Goal: Task Accomplishment & Management: Manage account settings

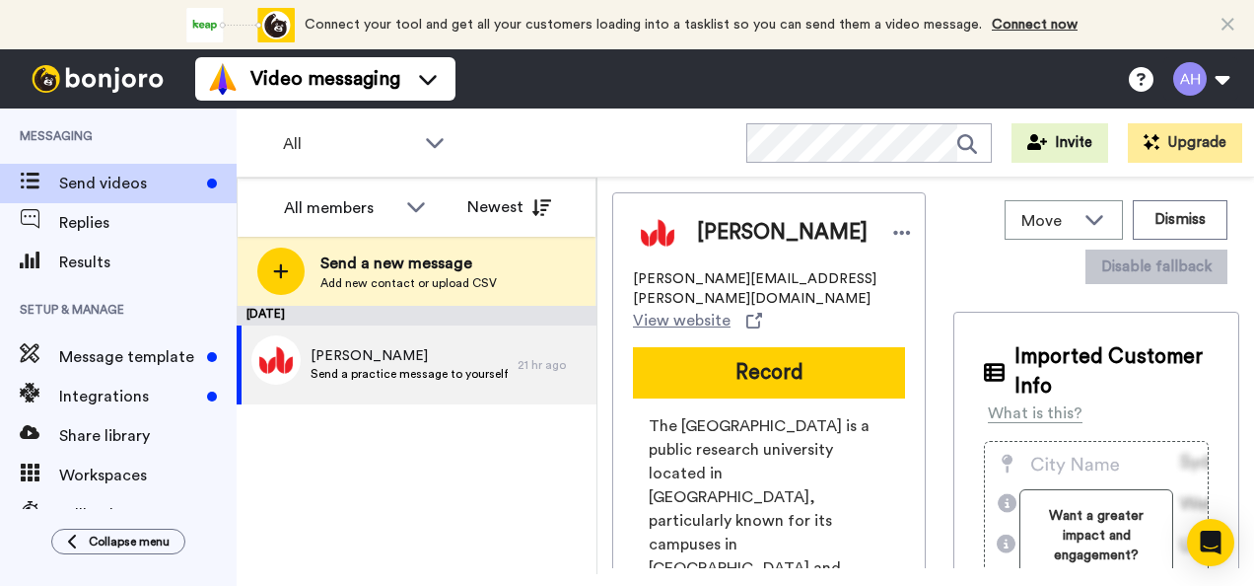
click at [426, 534] on div "August 17 Amy Hobbs Send a practice message to yourself 21 hr ago" at bounding box center [417, 440] width 360 height 268
click at [1208, 76] on button at bounding box center [1200, 78] width 75 height 43
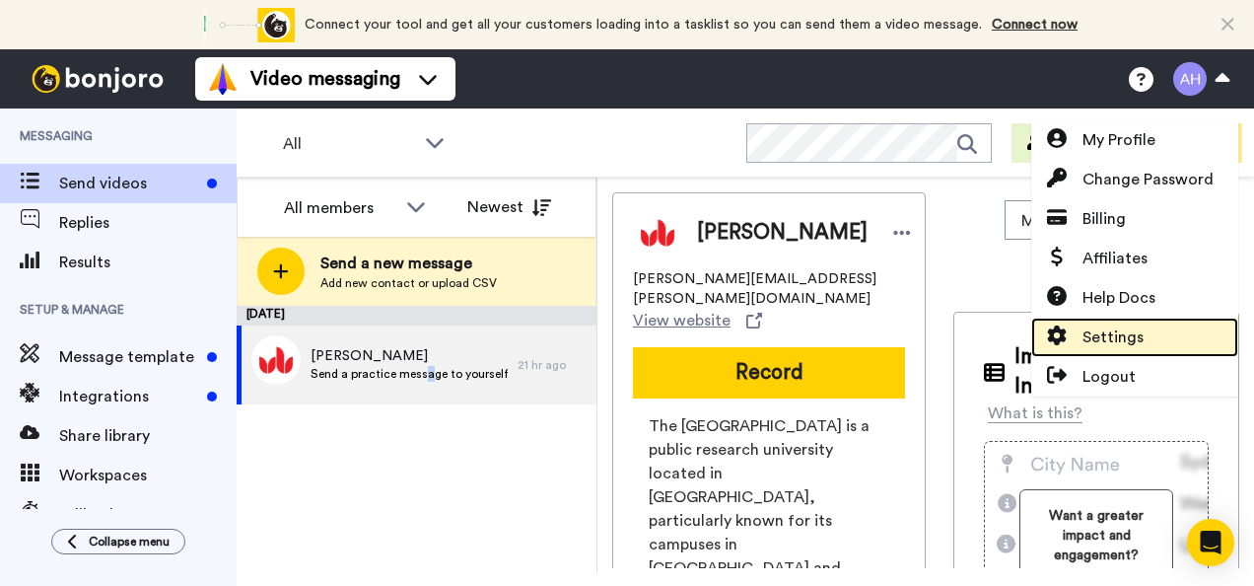
click at [1145, 329] on link "Settings" at bounding box center [1134, 336] width 207 height 39
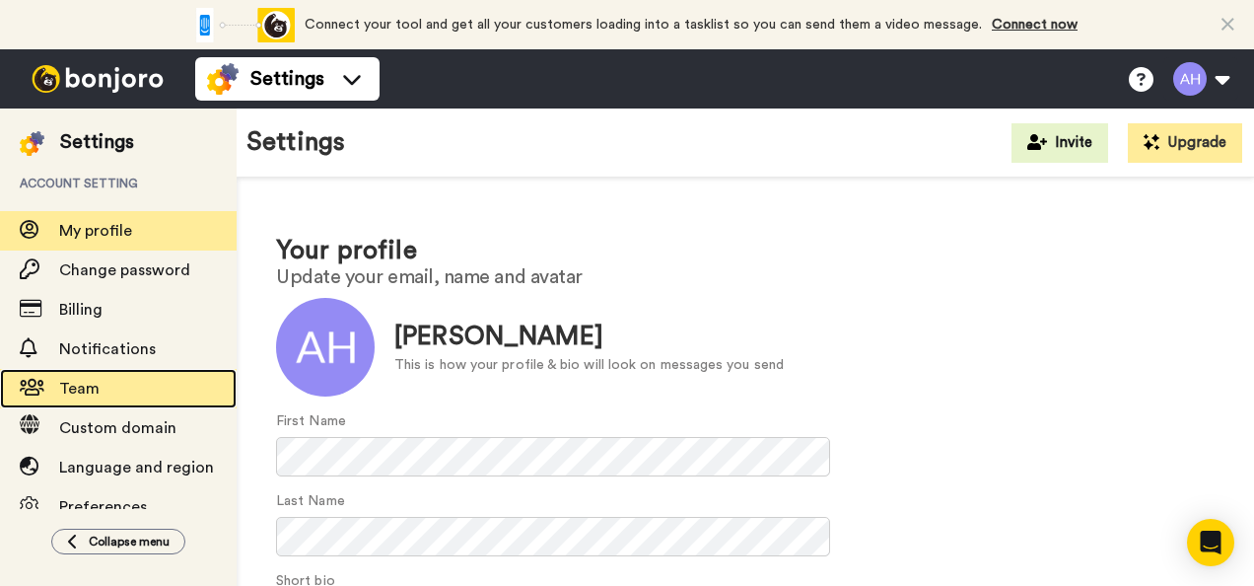
click at [98, 392] on span "Team" at bounding box center [147, 389] width 177 height 24
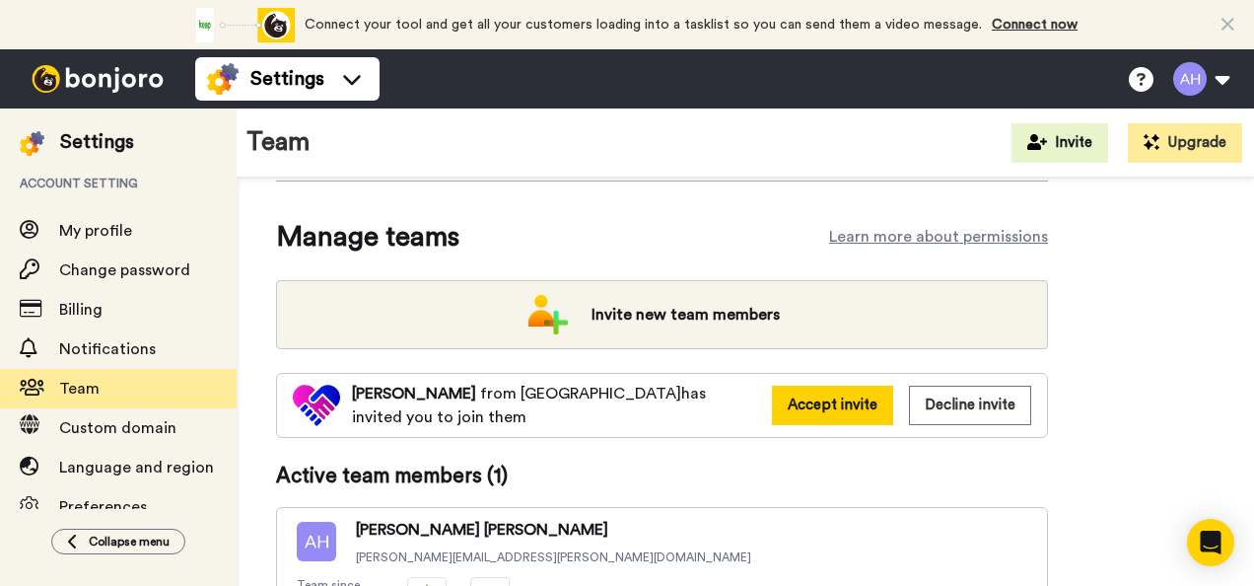
scroll to position [221, 0]
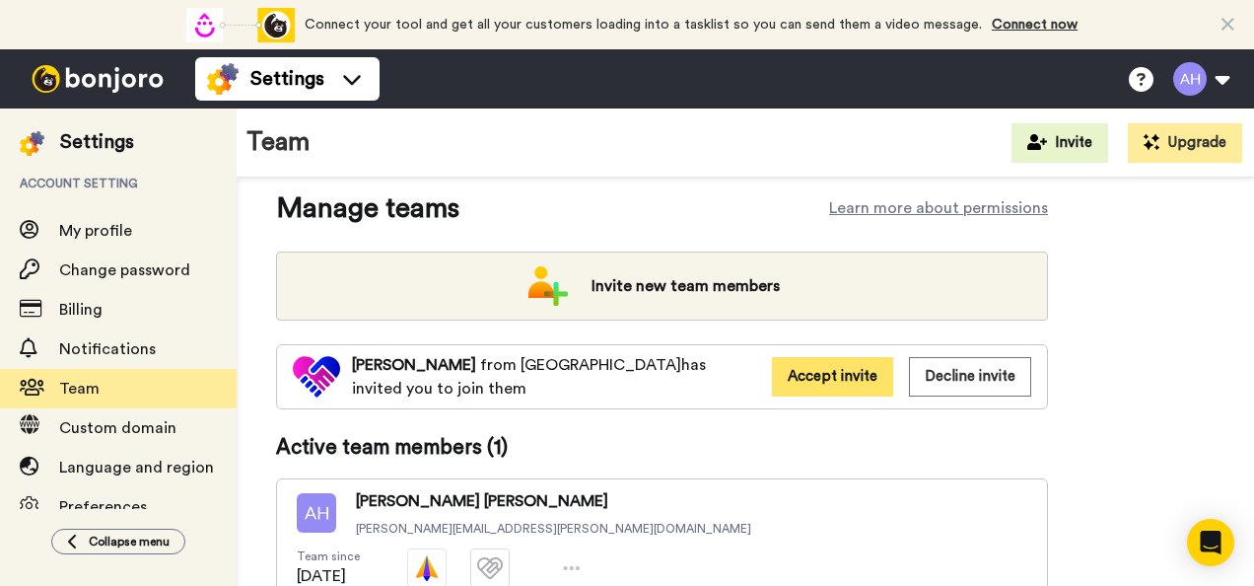
click at [823, 374] on button "Accept invite" at bounding box center [832, 376] width 121 height 38
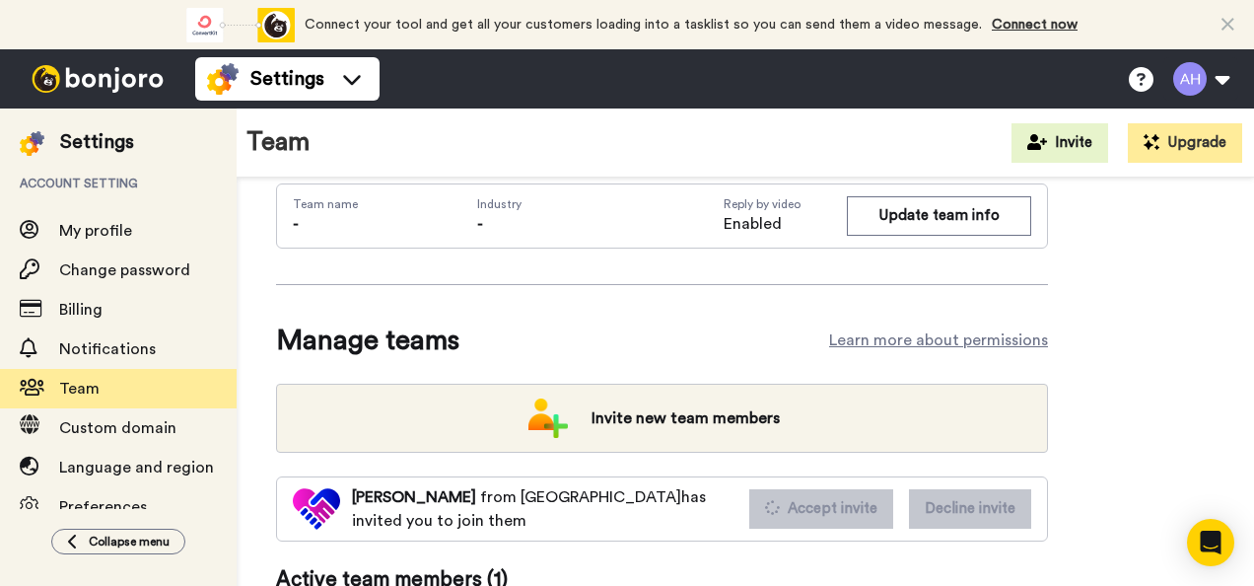
scroll to position [0, 0]
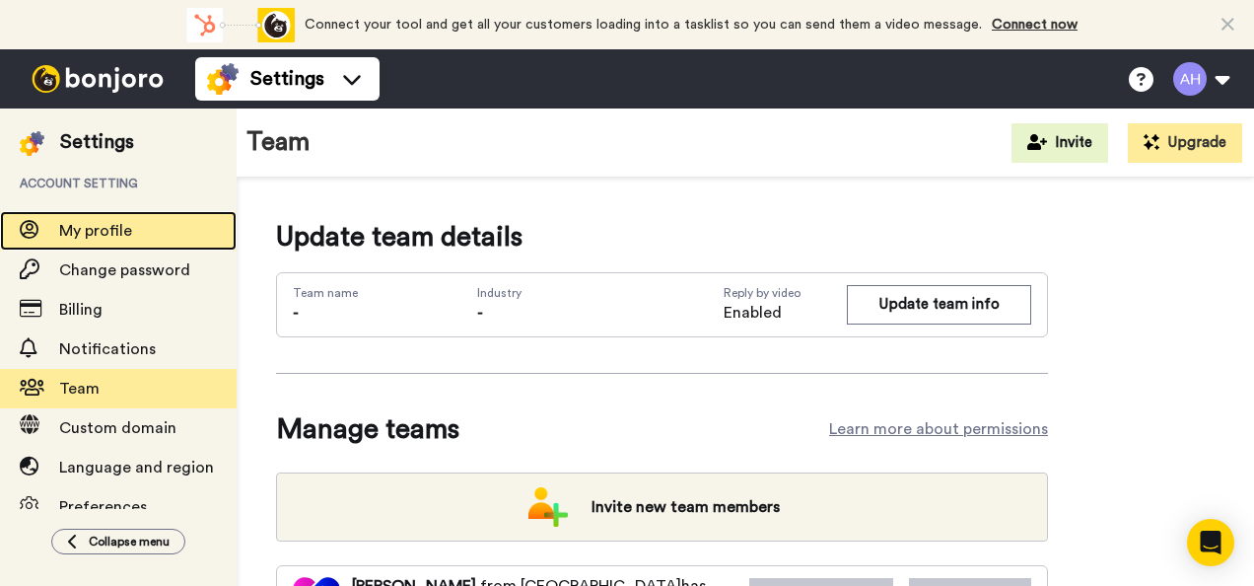
click at [140, 225] on span "My profile" at bounding box center [147, 231] width 177 height 24
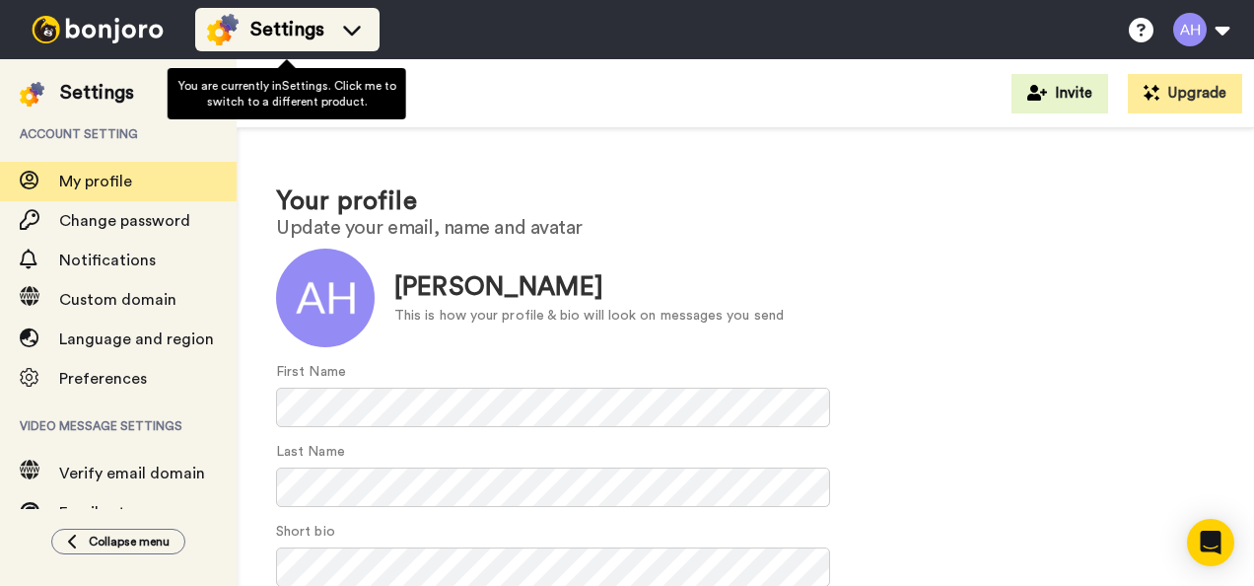
click at [355, 39] on div "Settings" at bounding box center [287, 30] width 161 height 32
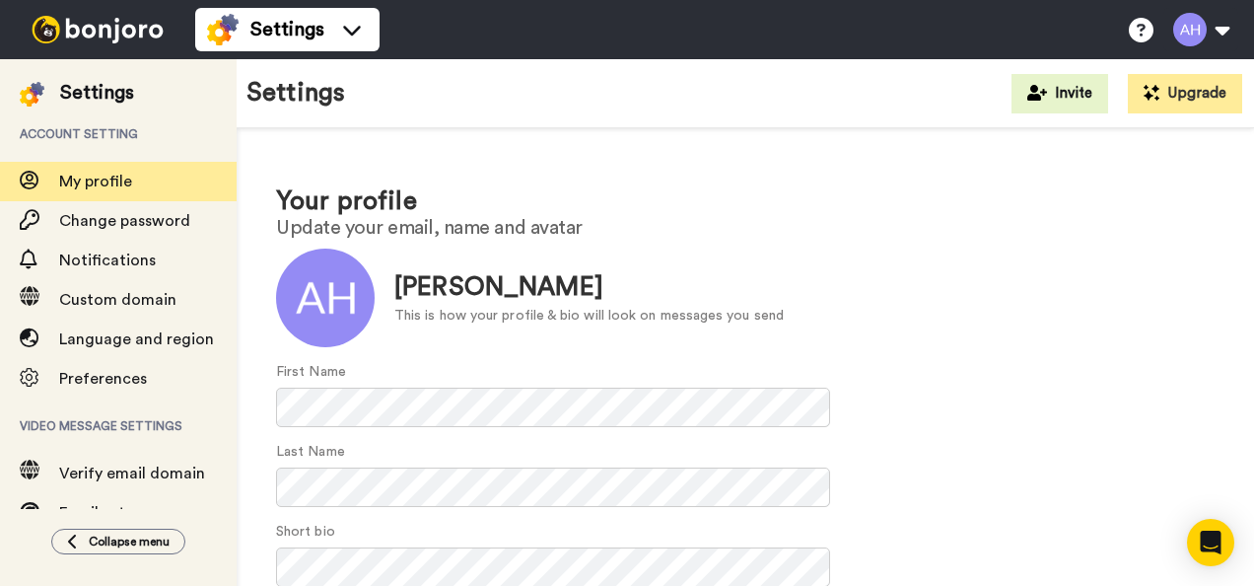
click at [854, 189] on h1 "Your profile" at bounding box center [745, 201] width 939 height 29
click at [1209, 45] on button at bounding box center [1200, 29] width 75 height 43
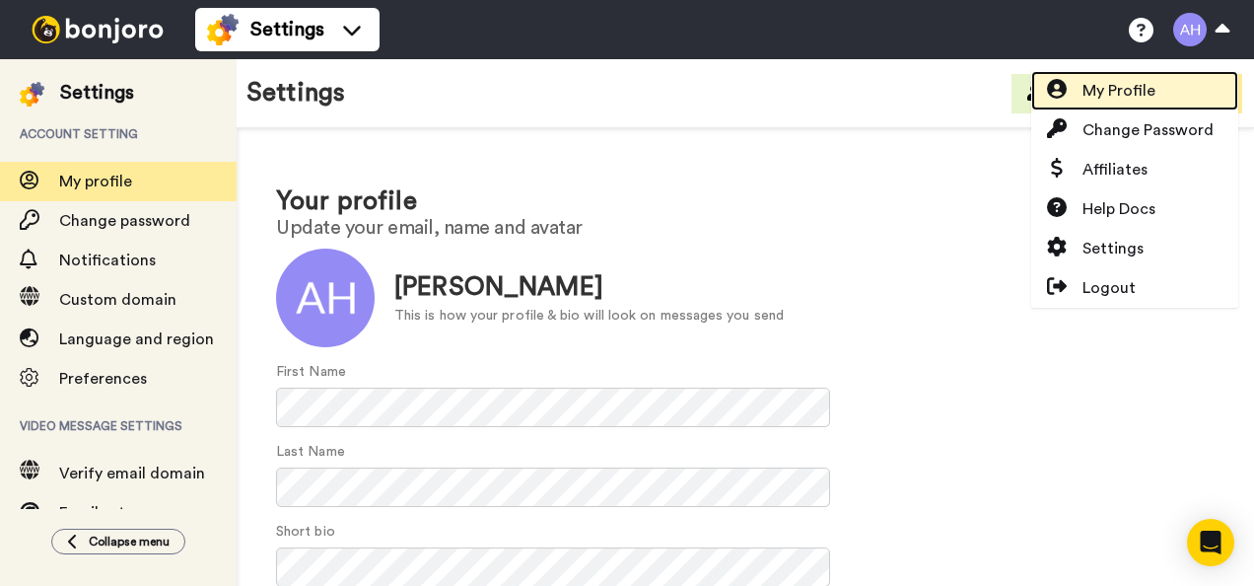
click at [1157, 99] on link "My Profile" at bounding box center [1134, 90] width 207 height 39
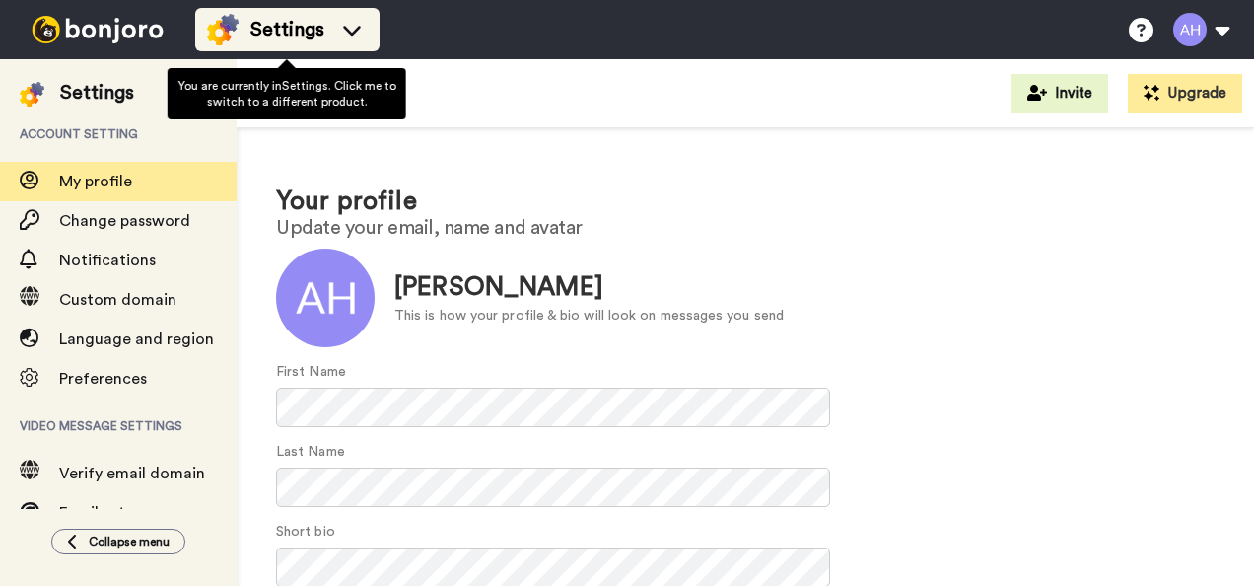
click at [294, 28] on span "Settings" at bounding box center [287, 30] width 74 height 28
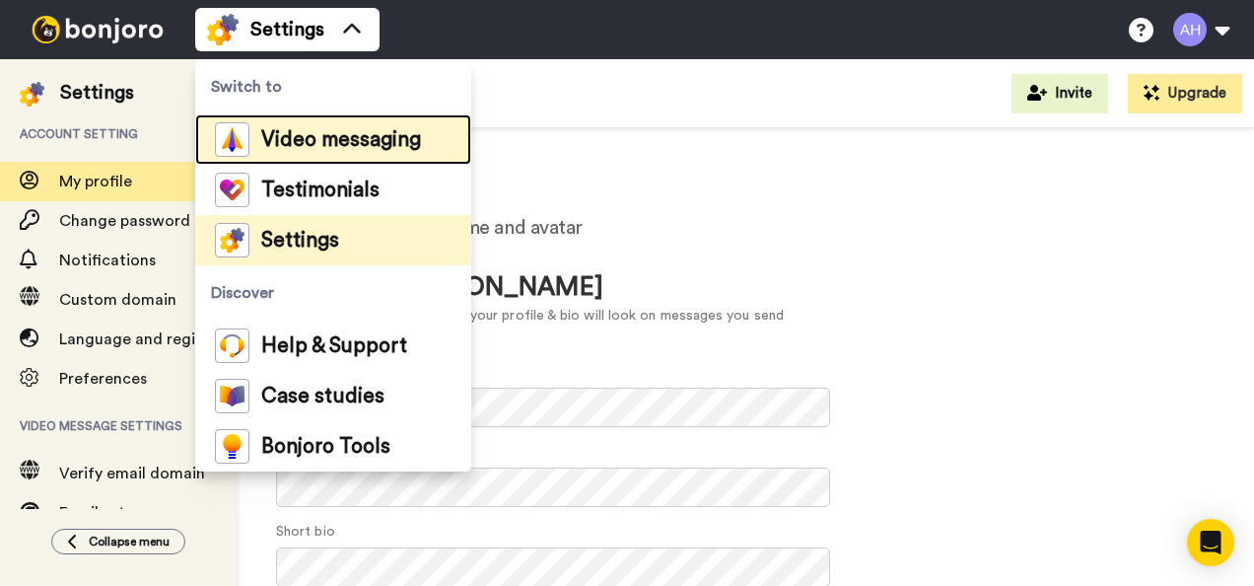
click at [312, 148] on span "Video messaging" at bounding box center [341, 140] width 160 height 20
